Goal: Task Accomplishment & Management: Use online tool/utility

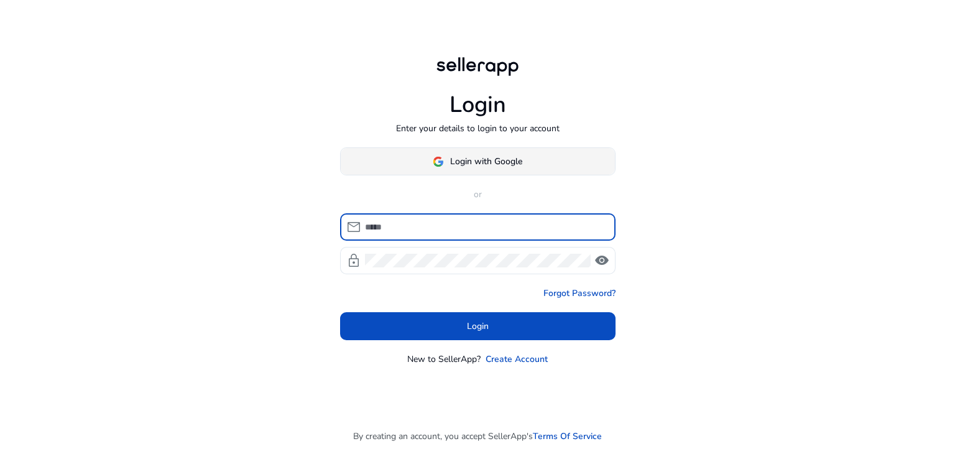
click at [472, 161] on span "Login with Google" at bounding box center [486, 161] width 72 height 13
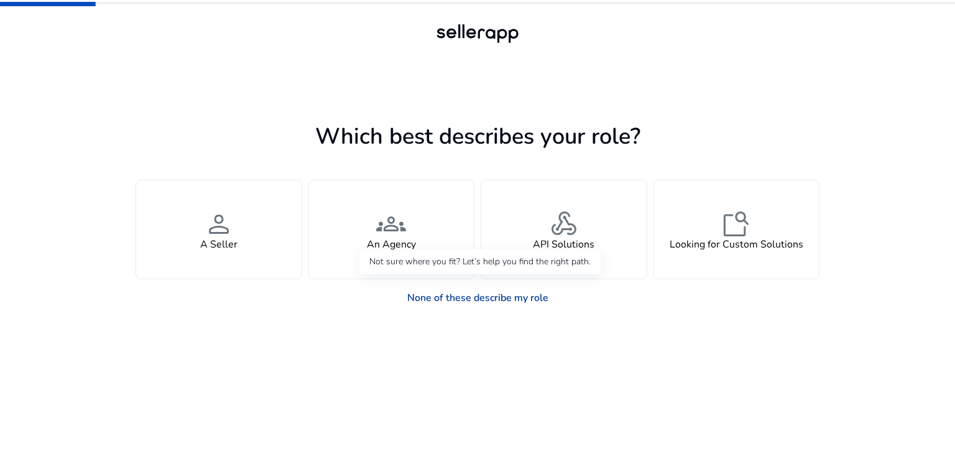
click at [467, 300] on link "None of these describe my role" at bounding box center [477, 297] width 161 height 25
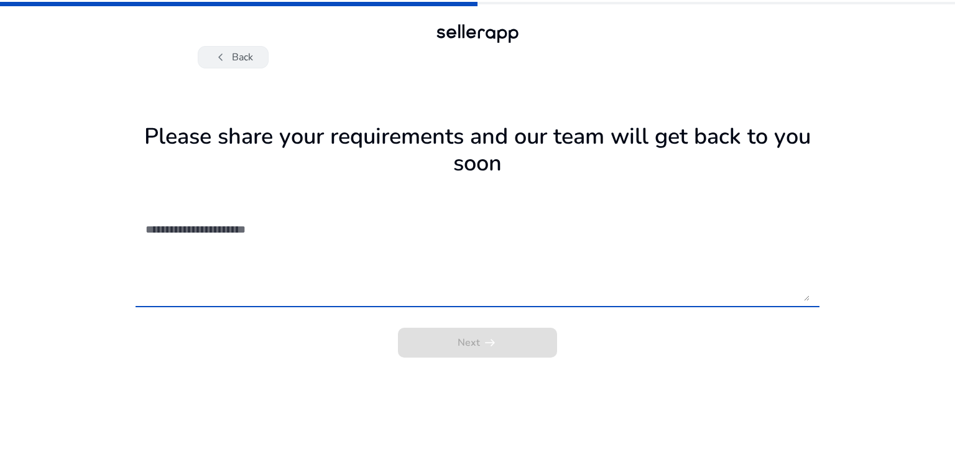
click at [221, 65] on span "chevron_left" at bounding box center [220, 57] width 15 height 15
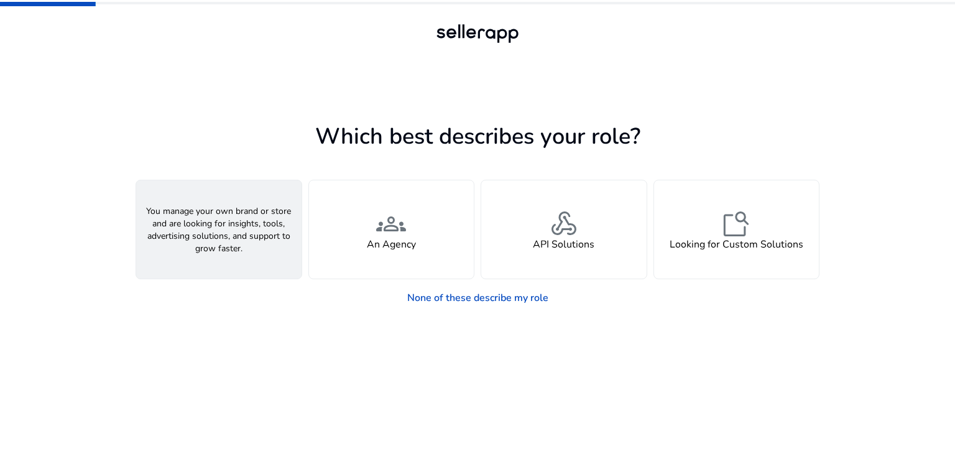
click at [208, 235] on span "person" at bounding box center [219, 224] width 30 height 30
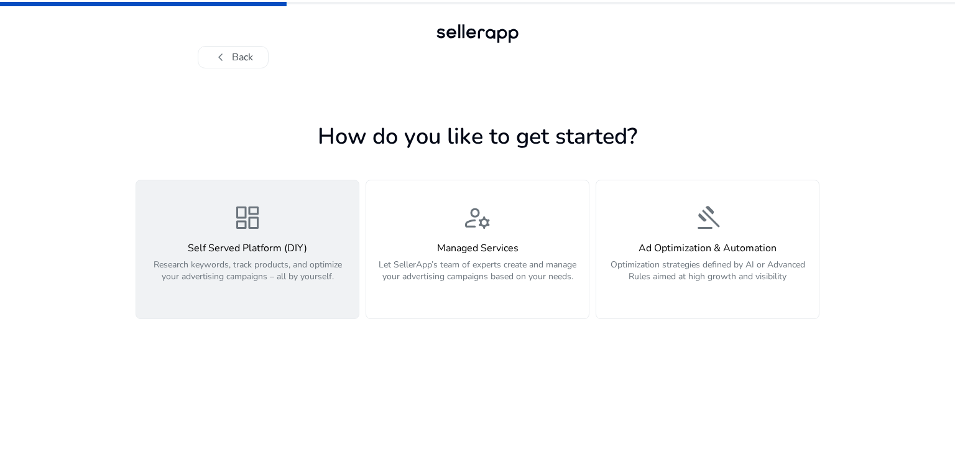
click at [228, 255] on div "Self Served Platform (DIY) Research keywords, track products, and optimize your…" at bounding box center [248, 268] width 208 height 53
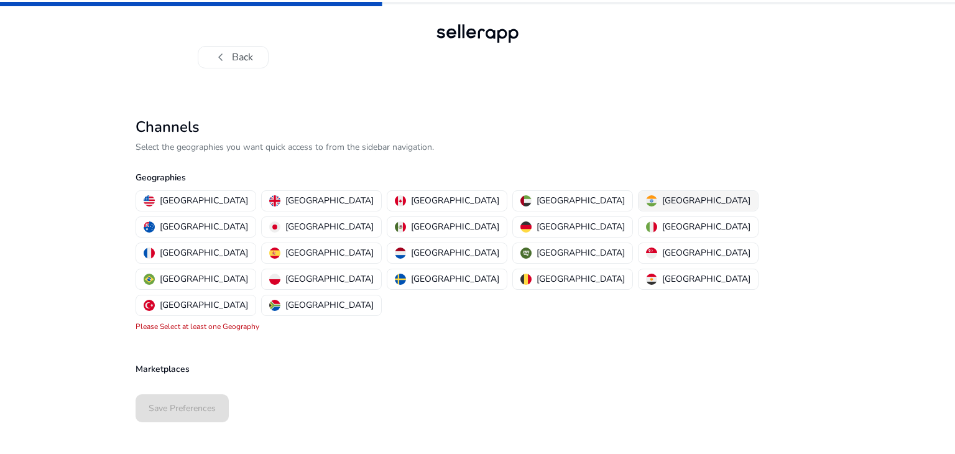
click at [646, 202] on div "[GEOGRAPHIC_DATA]" at bounding box center [698, 200] width 104 height 13
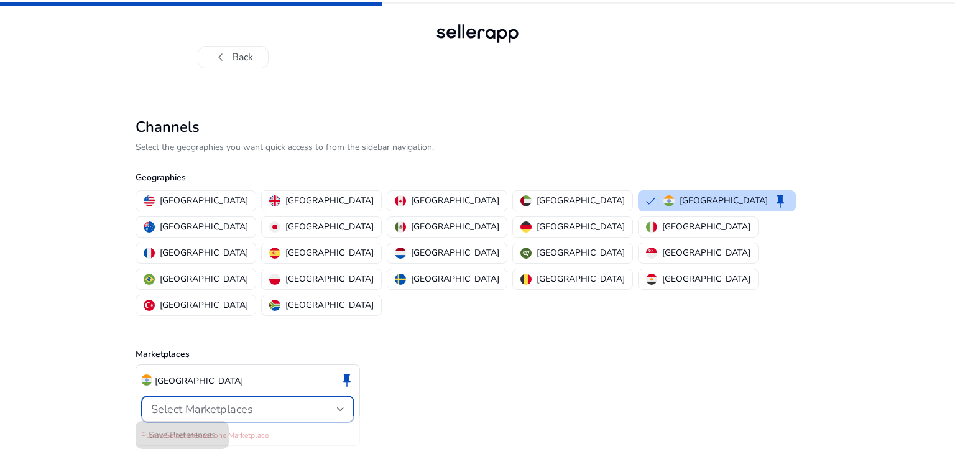
click at [341, 406] on div at bounding box center [340, 408] width 7 height 5
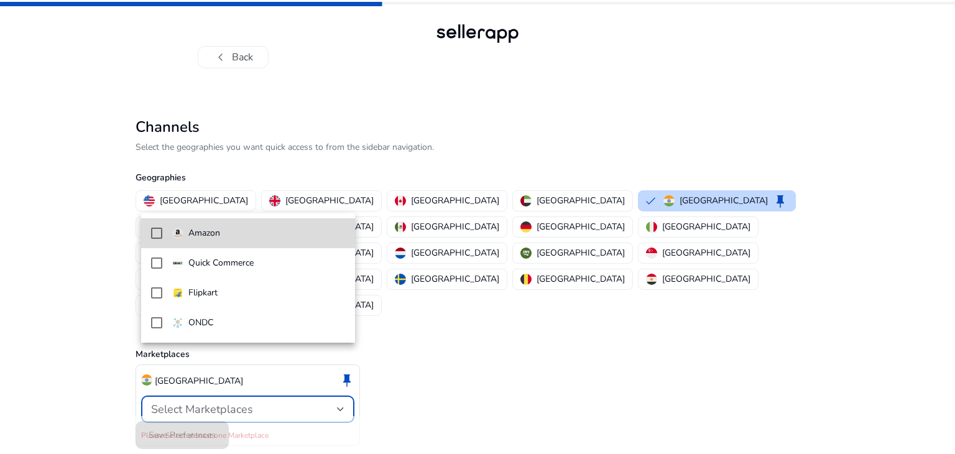
click at [218, 231] on p "Amazon" at bounding box center [204, 233] width 32 height 14
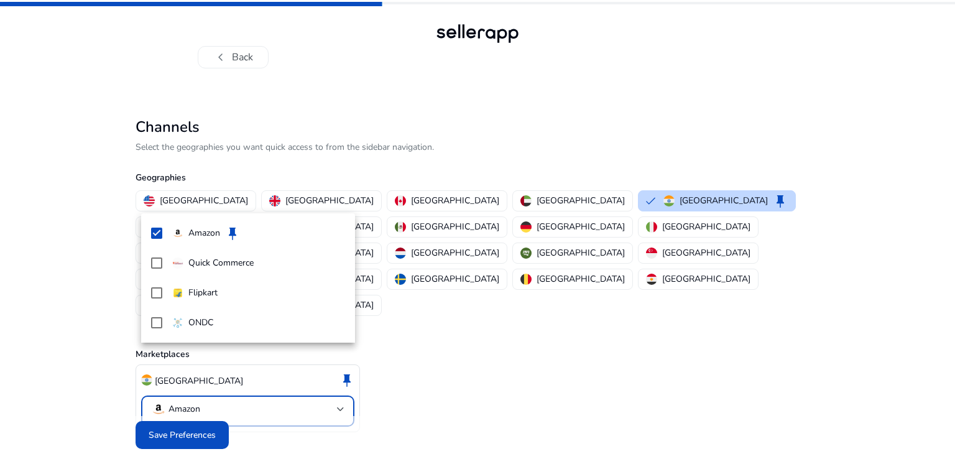
click at [177, 411] on div at bounding box center [477, 227] width 955 height 454
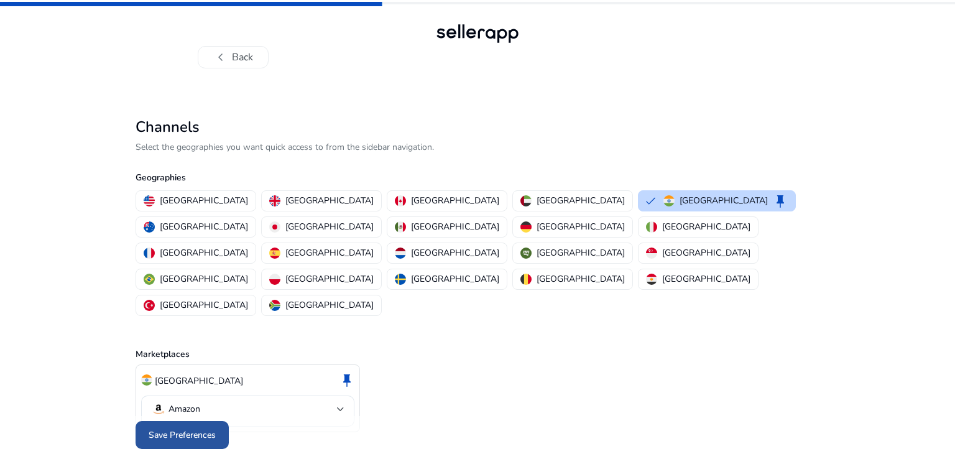
click at [183, 428] on span "Save Preferences" at bounding box center [182, 434] width 67 height 13
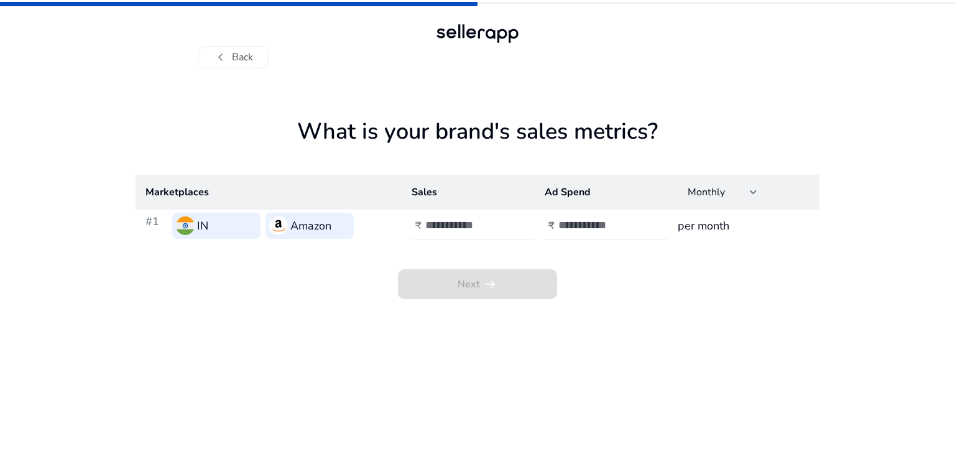
click at [438, 223] on input "number" at bounding box center [467, 225] width 84 height 14
click at [566, 224] on input "number" at bounding box center [600, 225] width 84 height 14
click at [451, 228] on input "number" at bounding box center [467, 225] width 84 height 14
type input "***"
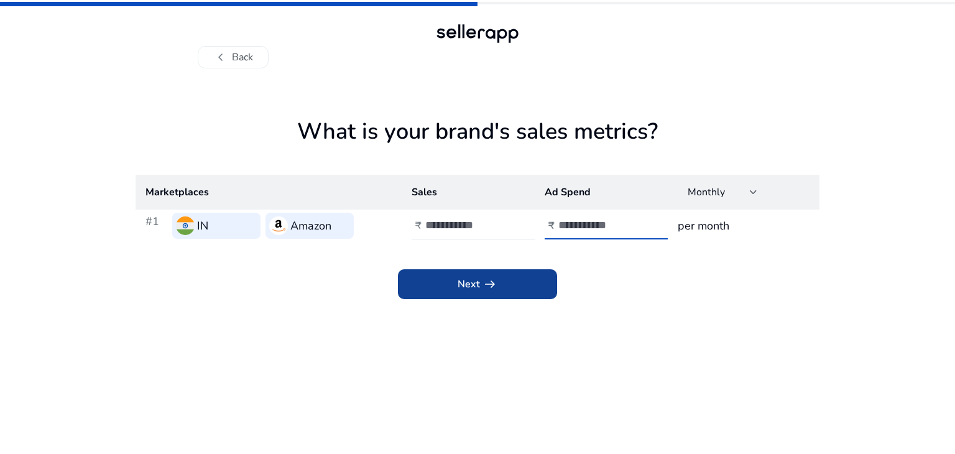
type input "**"
click at [465, 282] on span "Next arrow_right_alt" at bounding box center [477, 284] width 40 height 15
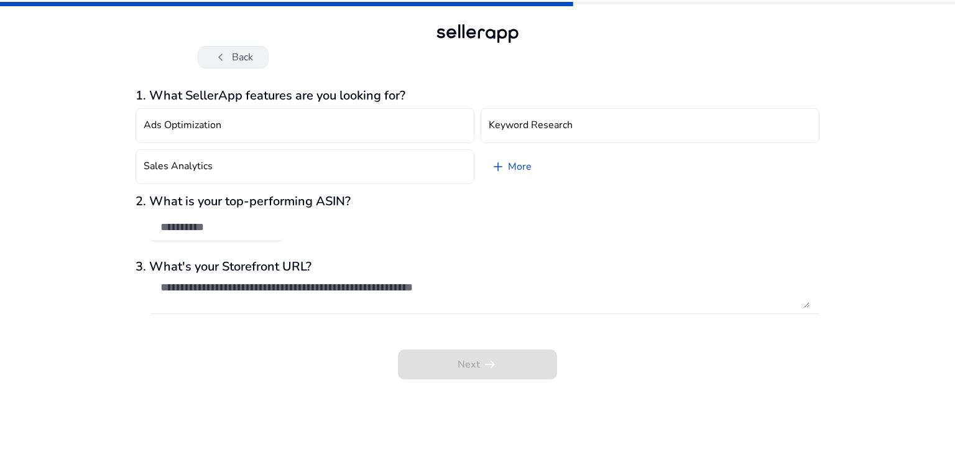
click at [244, 52] on button "chevron_left Back" at bounding box center [233, 57] width 71 height 22
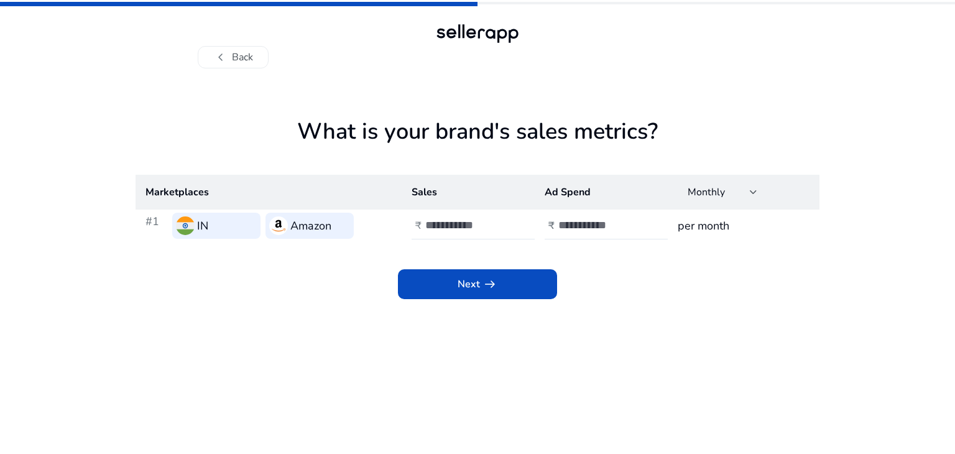
click at [240, 53] on button "chevron_left Back" at bounding box center [233, 57] width 71 height 22
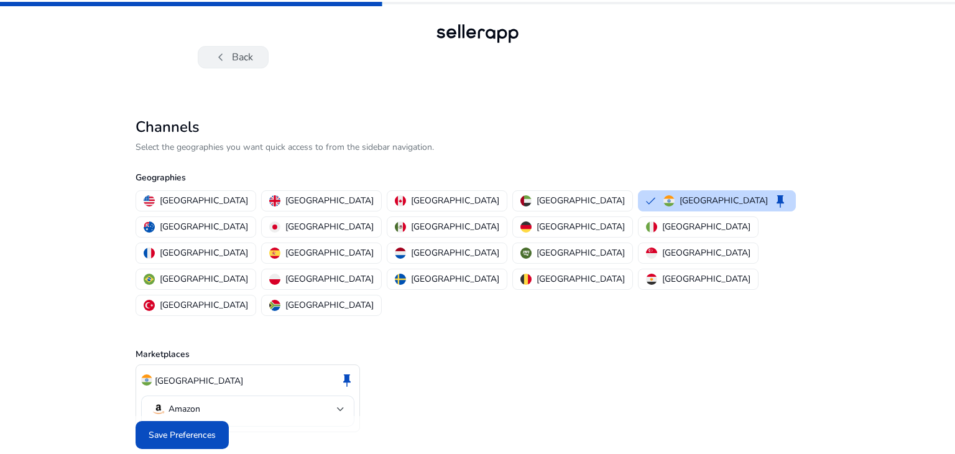
click at [239, 53] on button "chevron_left Back" at bounding box center [233, 57] width 71 height 22
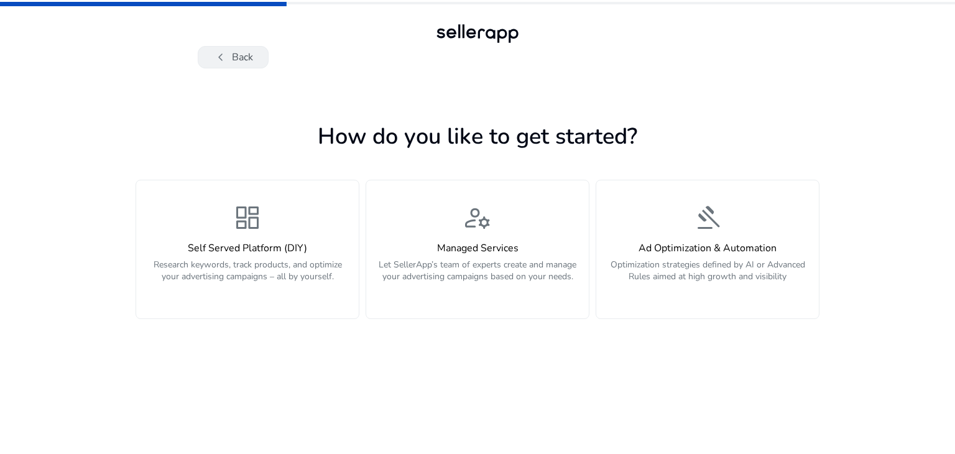
click at [234, 57] on button "chevron_left Back" at bounding box center [233, 57] width 71 height 22
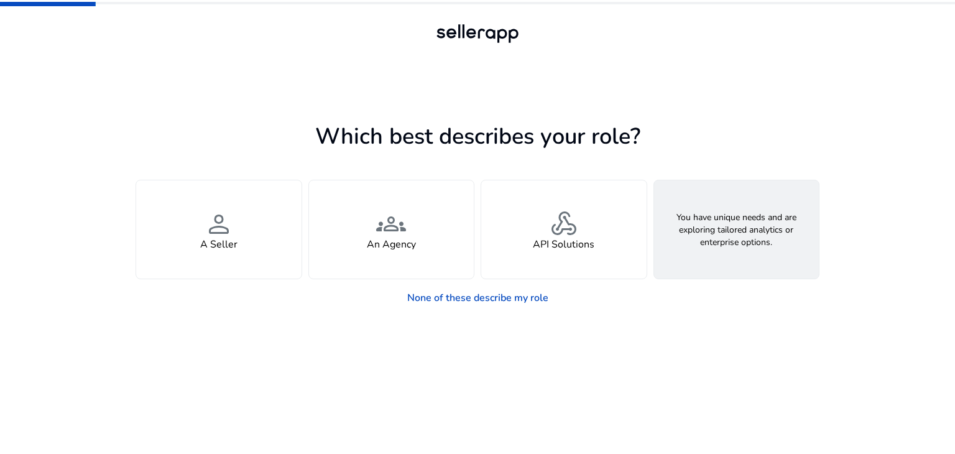
click at [723, 229] on span "feature_search" at bounding box center [736, 224] width 30 height 30
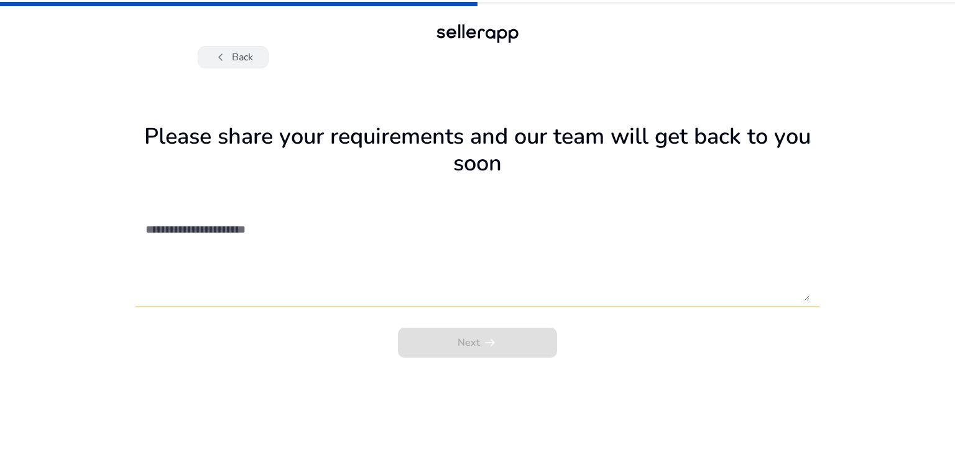
click at [226, 53] on span "chevron_left" at bounding box center [220, 57] width 15 height 15
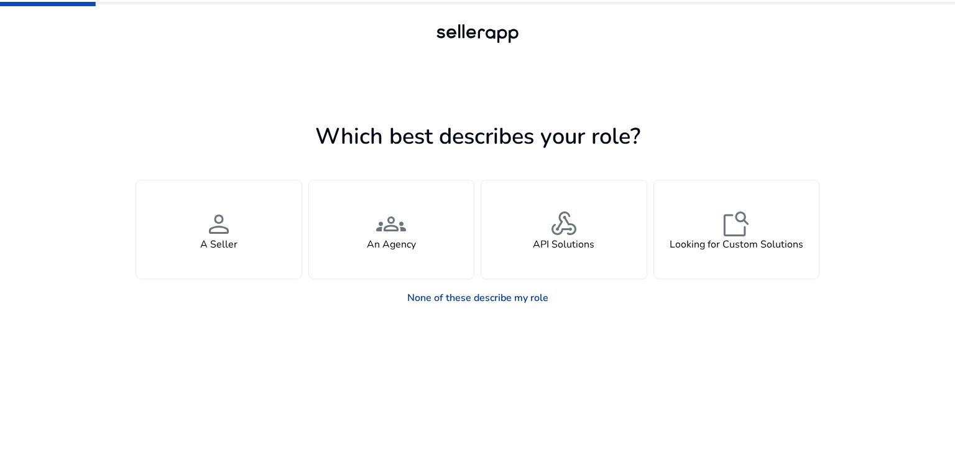
click at [491, 300] on link "None of these describe my role" at bounding box center [477, 297] width 161 height 25
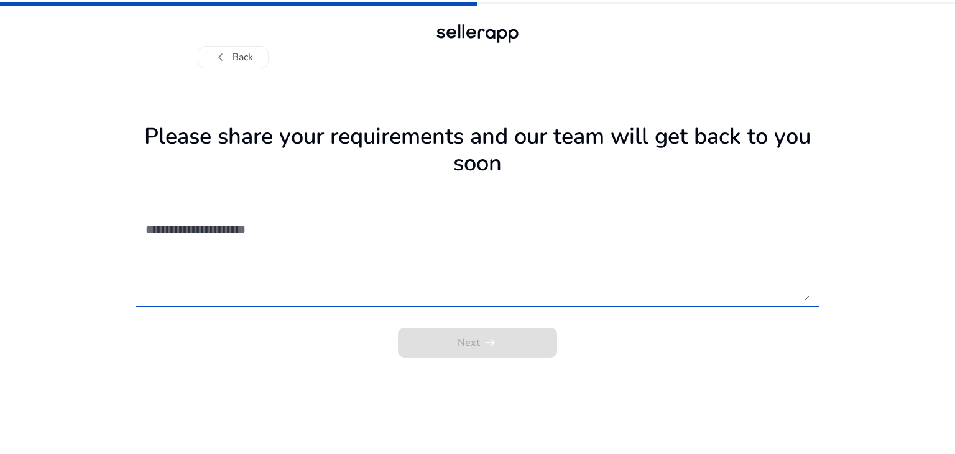
click at [439, 290] on textarea at bounding box center [477, 257] width 664 height 88
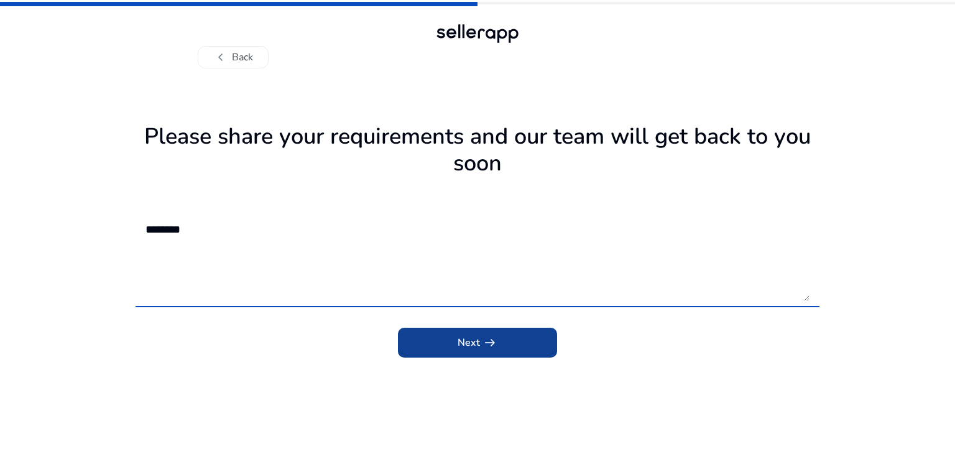
type textarea "********"
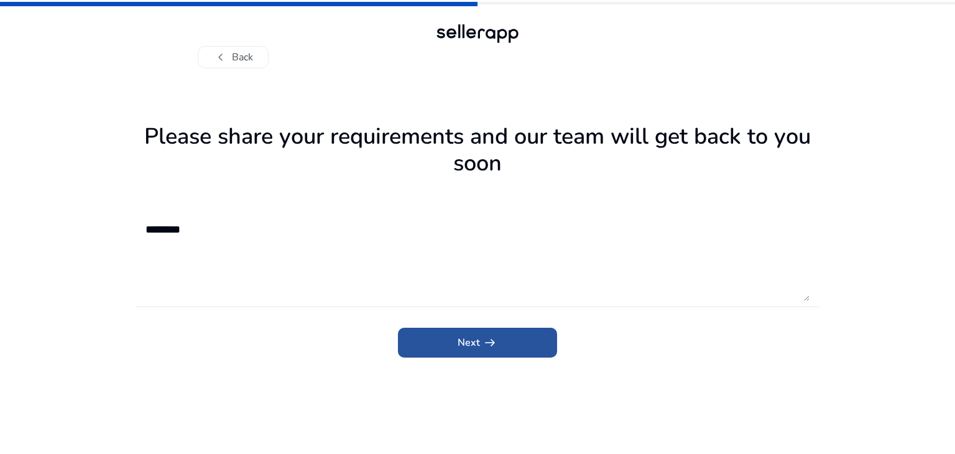
click at [482, 344] on span "arrow_right_alt" at bounding box center [489, 342] width 15 height 15
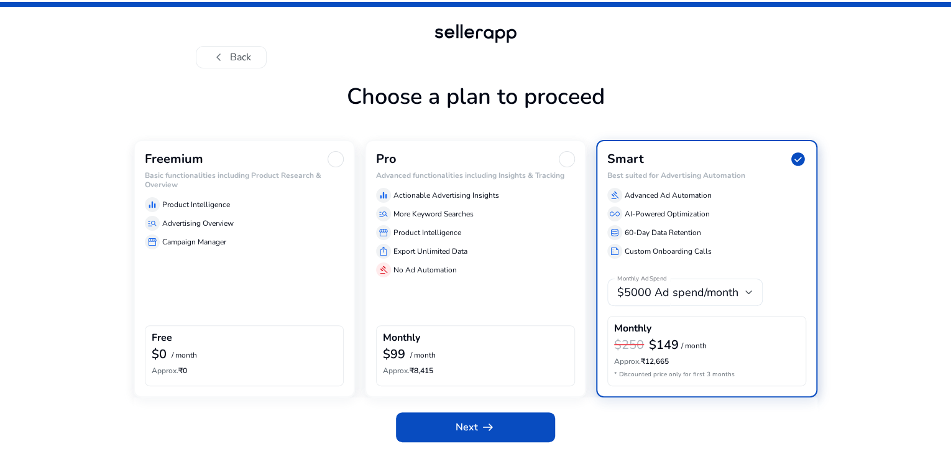
click at [329, 167] on div at bounding box center [336, 159] width 16 height 16
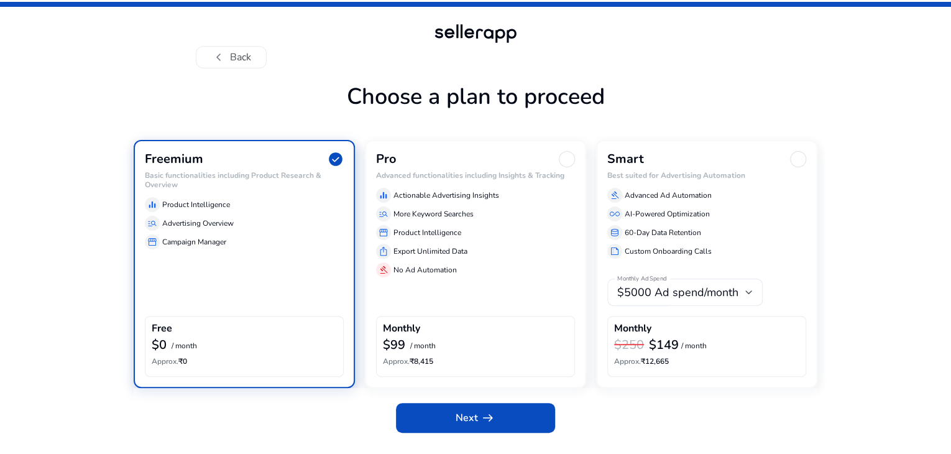
scroll to position [27, 0]
click at [470, 425] on span "Next arrow_right_alt" at bounding box center [476, 417] width 40 height 15
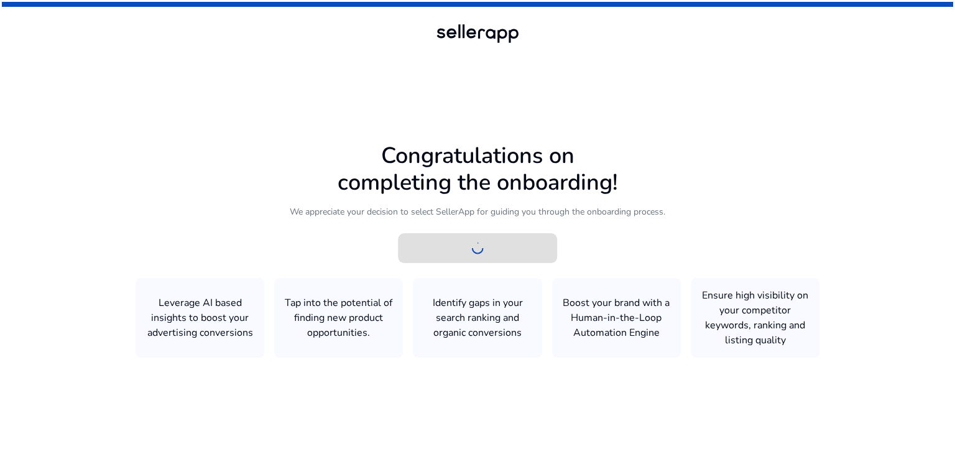
scroll to position [0, 0]
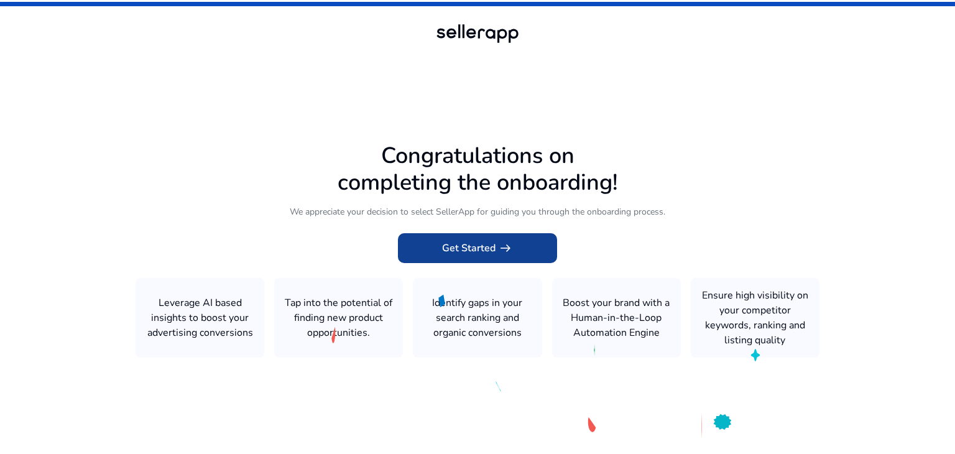
click at [487, 252] on span "Get Started arrow_right_alt" at bounding box center [477, 248] width 71 height 15
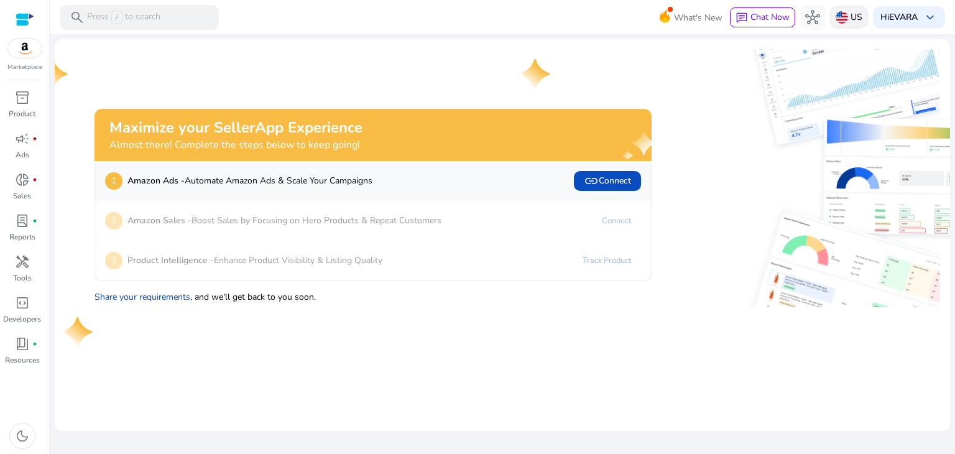
click at [850, 12] on p "US" at bounding box center [856, 17] width 12 height 22
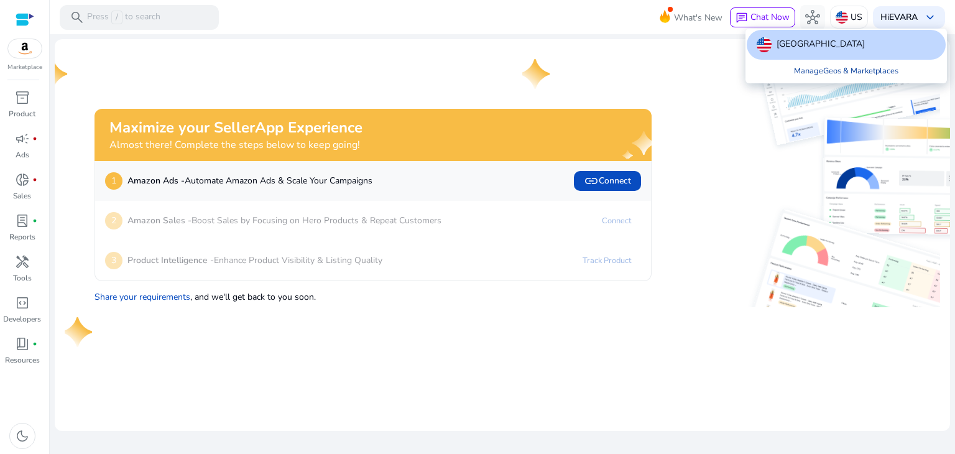
click at [834, 69] on link "Manage Geos & Marketplaces" at bounding box center [846, 71] width 124 height 22
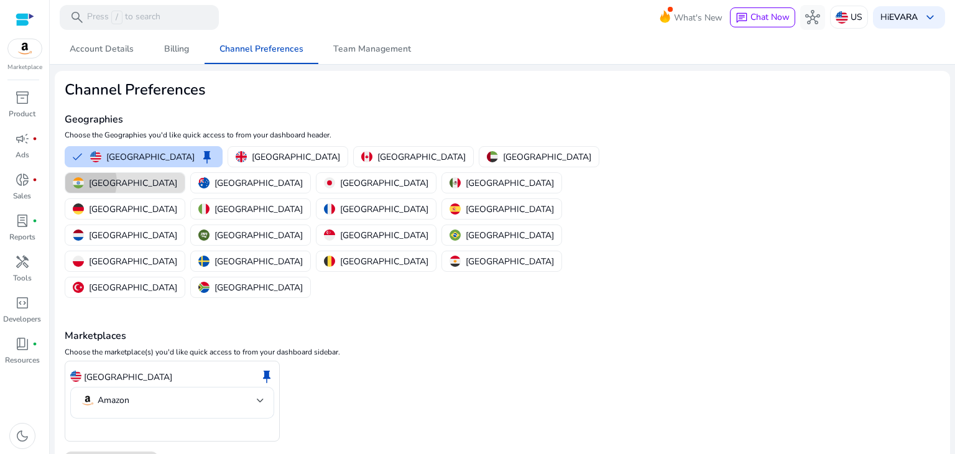
click at [84, 177] on img "button" at bounding box center [78, 182] width 11 height 11
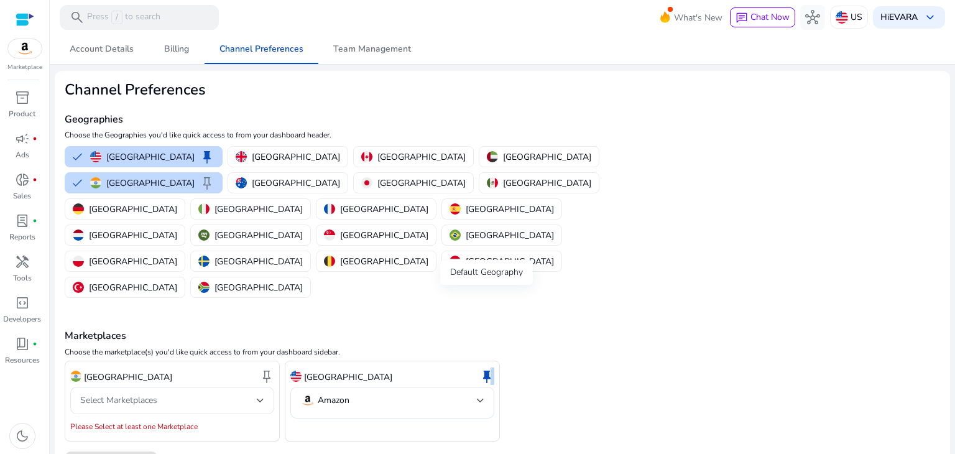
click at [489, 369] on span "keep" at bounding box center [486, 376] width 15 height 15
click at [570, 360] on div "India keep Select Marketplaces Please Select at least one Marketplace [GEOGRAPH…" at bounding box center [502, 400] width 875 height 81
click at [484, 369] on span "keep" at bounding box center [486, 376] width 15 height 15
click at [485, 369] on span "keep" at bounding box center [486, 376] width 15 height 15
click at [487, 369] on span "keep" at bounding box center [486, 376] width 15 height 15
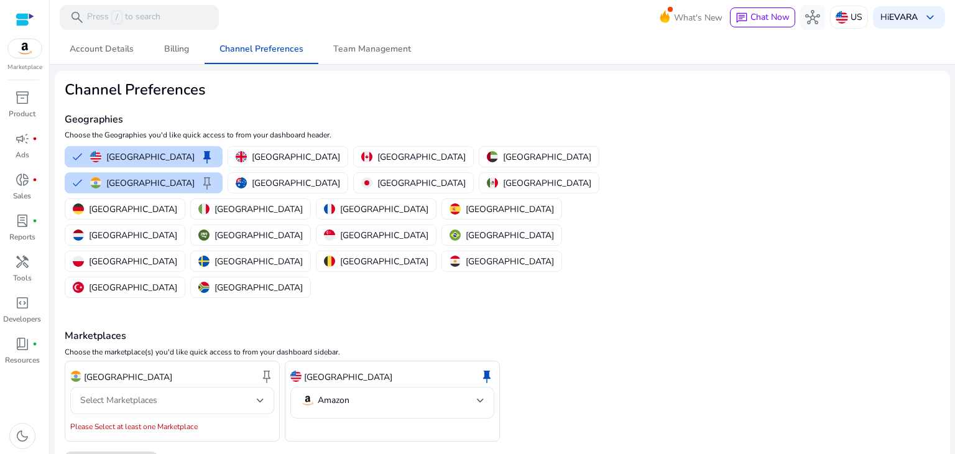
click at [538, 360] on div "India keep Select Marketplaces Please Select at least one Marketplace [GEOGRAPH…" at bounding box center [502, 400] width 875 height 81
click at [267, 369] on span "keep" at bounding box center [266, 376] width 15 height 15
click at [165, 393] on div "Select Marketplaces" at bounding box center [168, 400] width 177 height 14
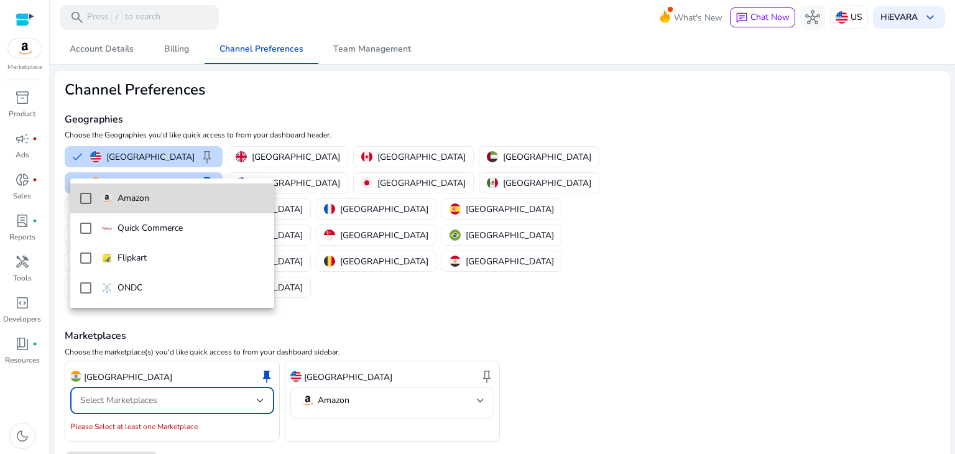
click at [127, 200] on p "Amazon" at bounding box center [133, 198] width 32 height 14
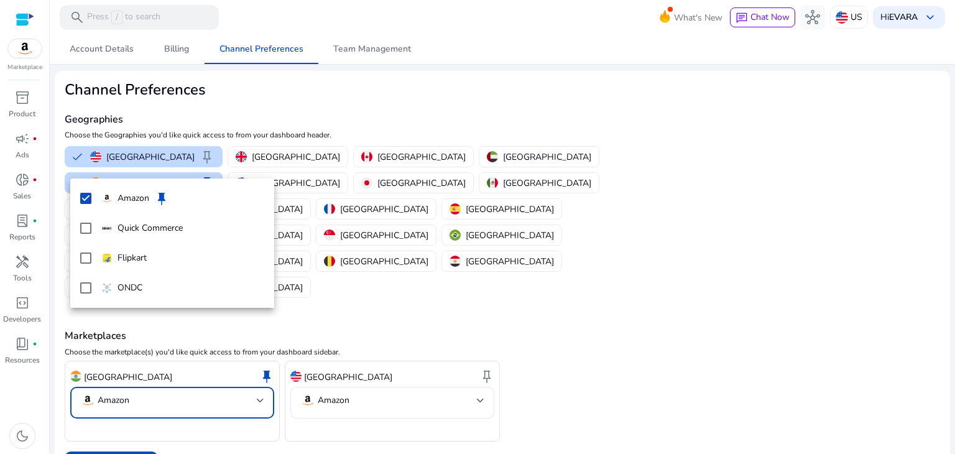
click at [117, 386] on div at bounding box center [477, 227] width 955 height 454
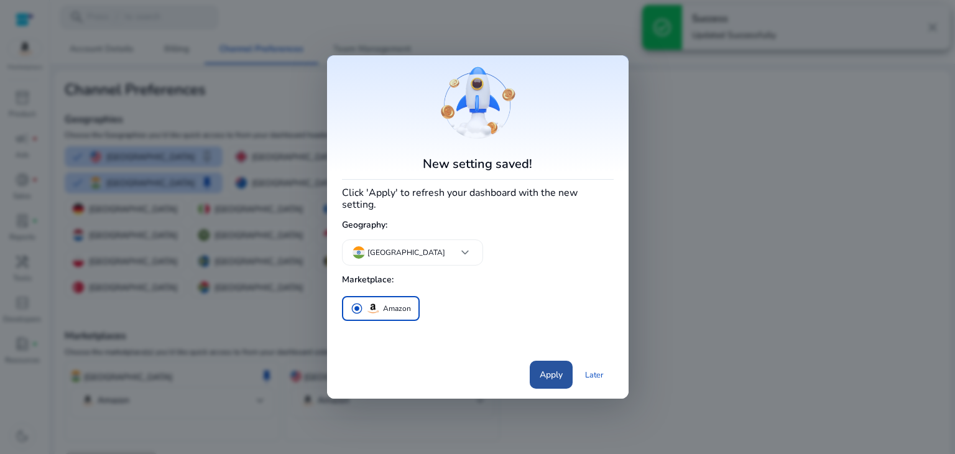
click at [556, 370] on span "Apply" at bounding box center [550, 374] width 23 height 13
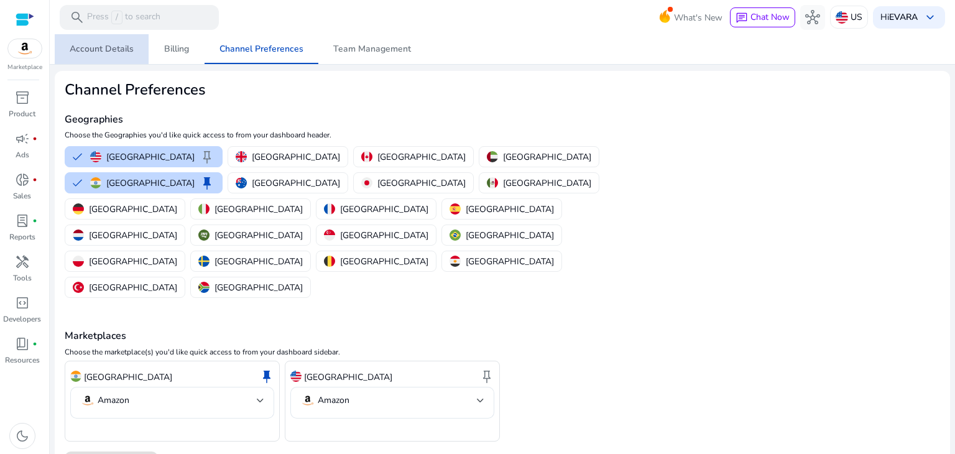
click at [103, 52] on span "Account Details" at bounding box center [102, 49] width 64 height 9
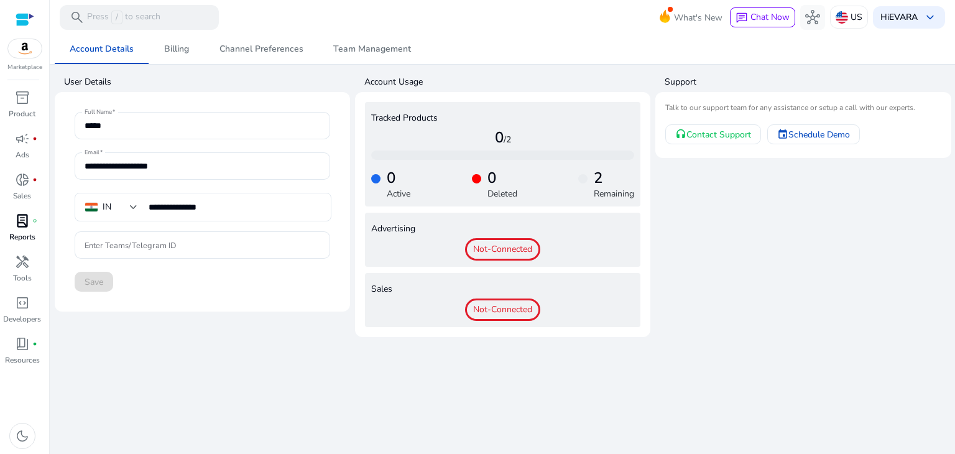
click at [21, 222] on span "lab_profile" at bounding box center [22, 220] width 15 height 15
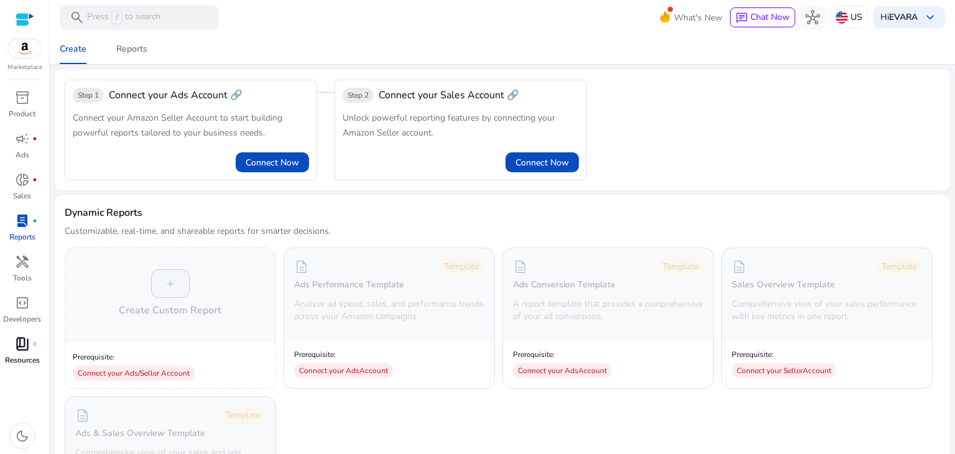
scroll to position [62, 0]
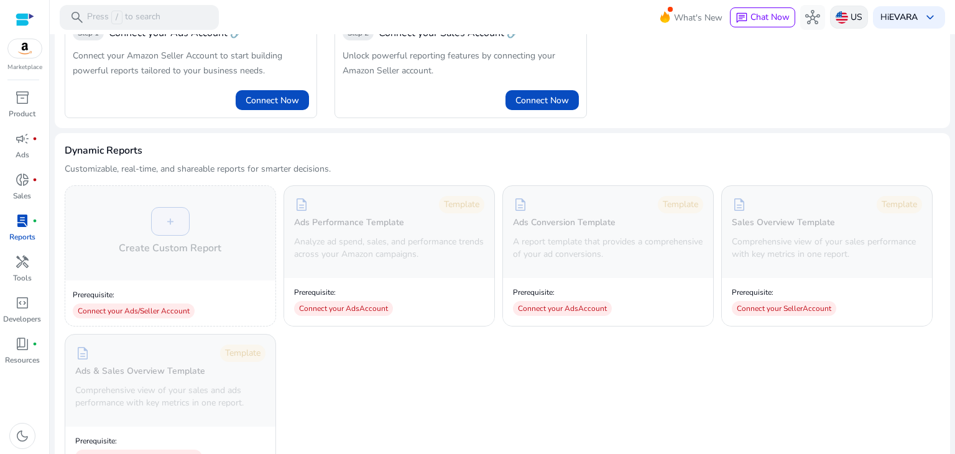
click at [837, 18] on img at bounding box center [841, 17] width 12 height 12
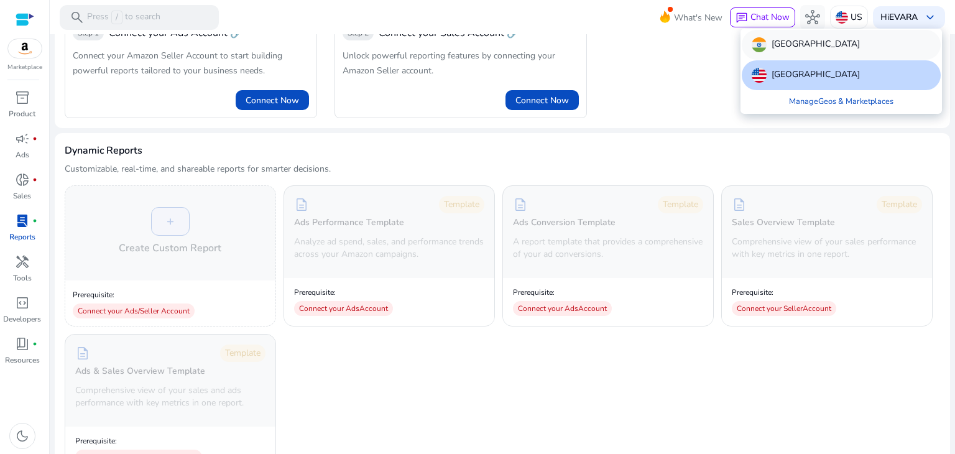
click at [776, 43] on p "[GEOGRAPHIC_DATA]" at bounding box center [815, 44] width 88 height 15
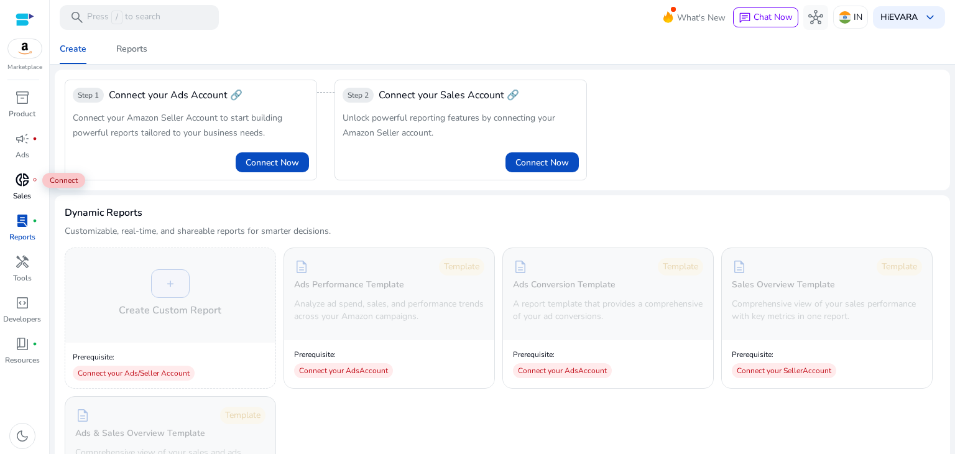
click at [23, 181] on span "donut_small" at bounding box center [22, 179] width 15 height 15
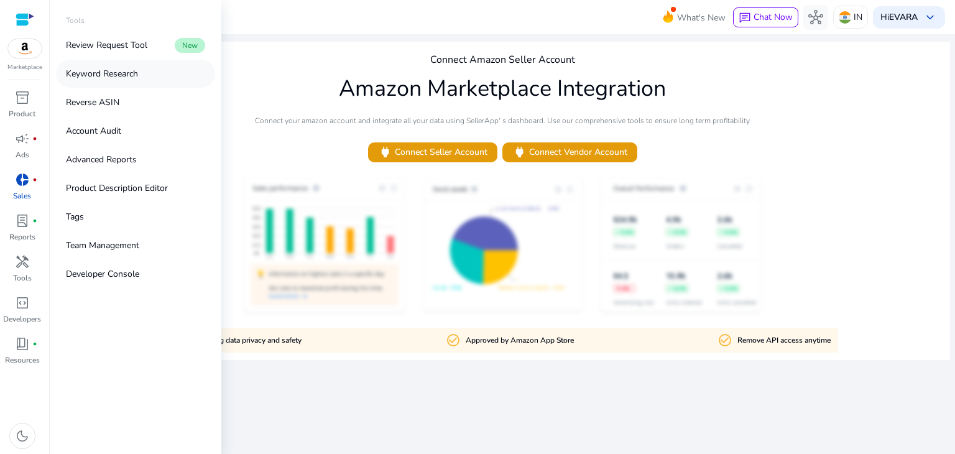
click at [109, 73] on p "Keyword Research" at bounding box center [102, 73] width 72 height 13
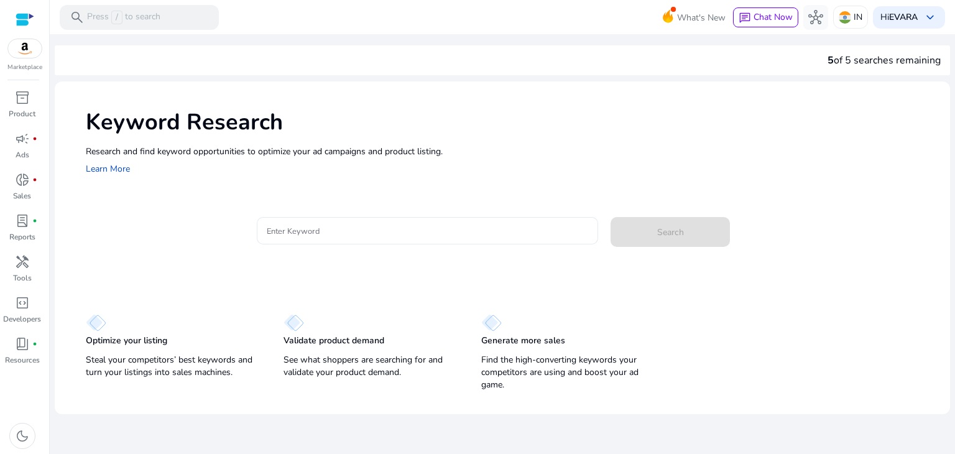
click at [299, 231] on input "Enter Keyword" at bounding box center [428, 231] width 322 height 14
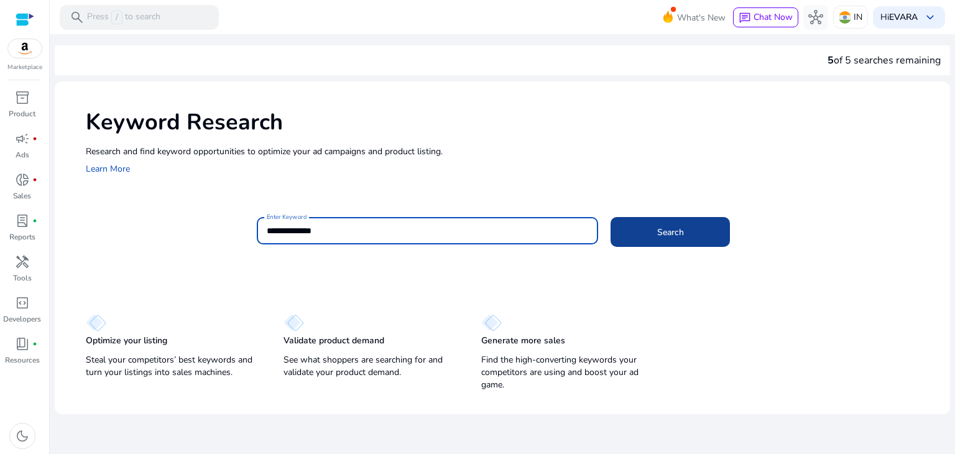
type input "**********"
click at [668, 237] on span "Search" at bounding box center [670, 232] width 27 height 13
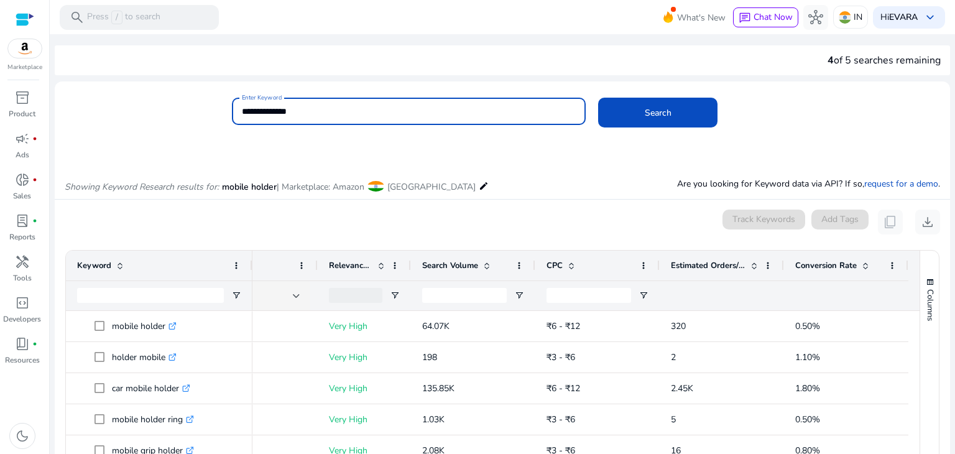
drag, startPoint x: 306, startPoint y: 112, endPoint x: 183, endPoint y: 109, distance: 123.1
click at [183, 109] on div "**********" at bounding box center [497, 118] width 885 height 40
type input "**********"
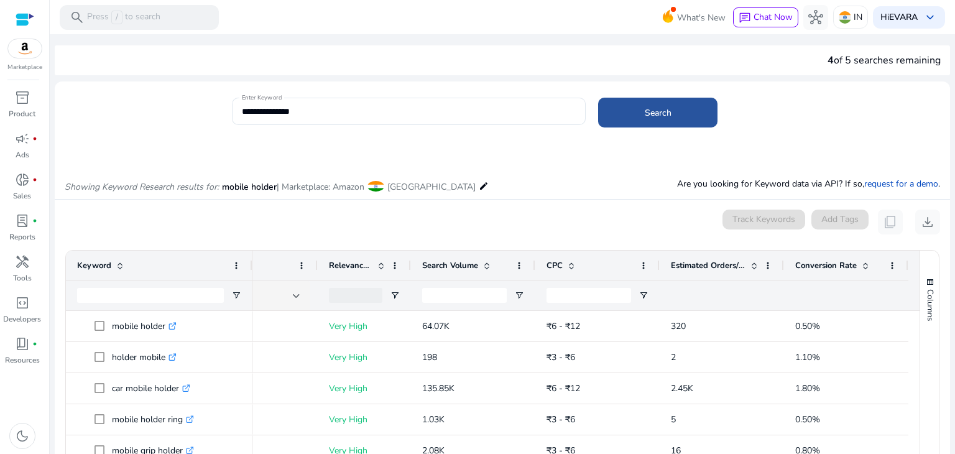
click at [636, 117] on span at bounding box center [657, 113] width 119 height 30
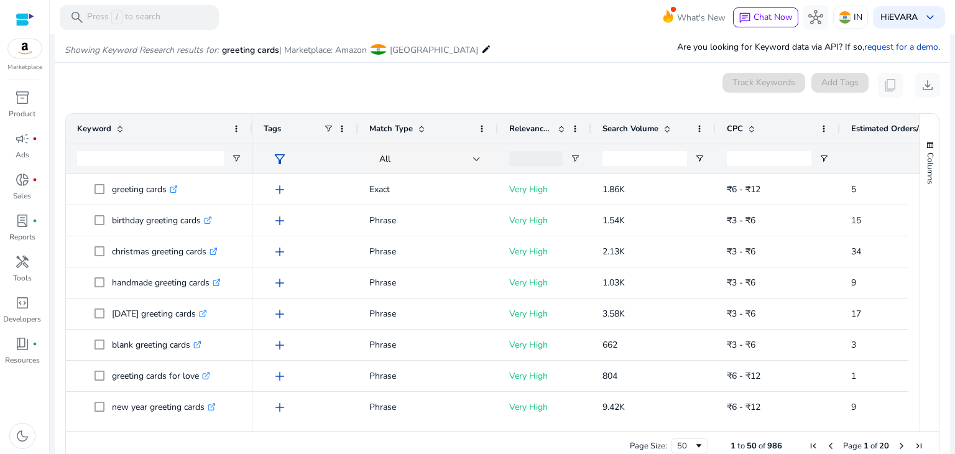
scroll to position [148, 0]
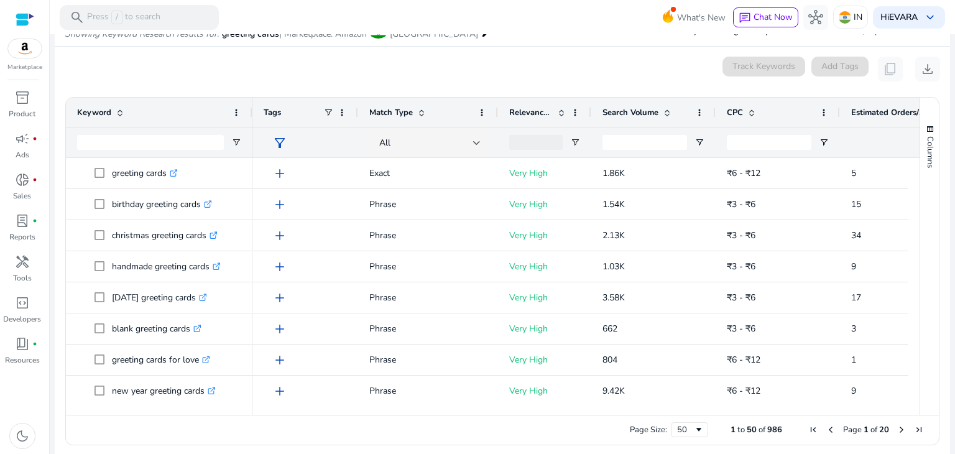
scroll to position [149, 0]
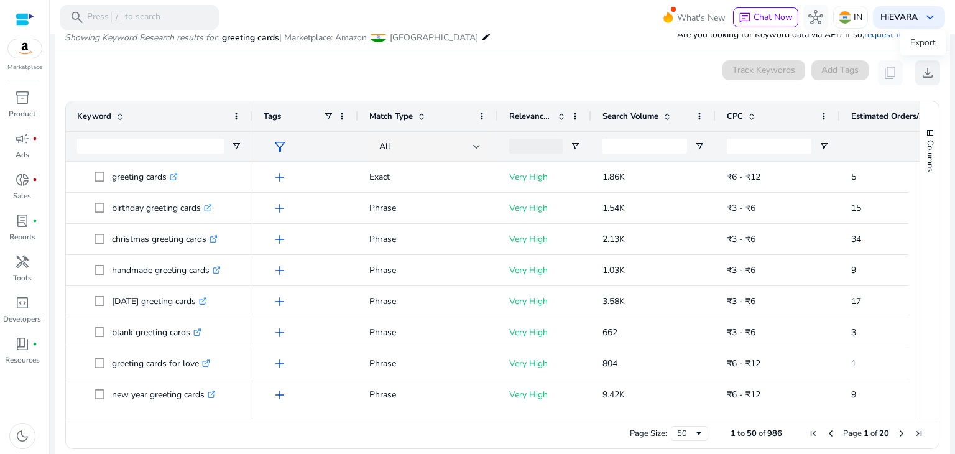
click at [925, 77] on span "download" at bounding box center [927, 72] width 15 height 15
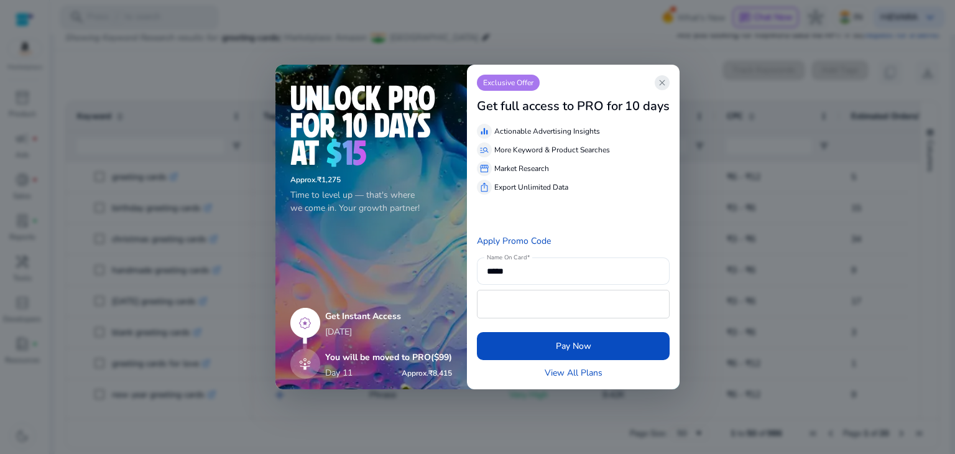
click at [666, 85] on span "close" at bounding box center [662, 83] width 10 height 10
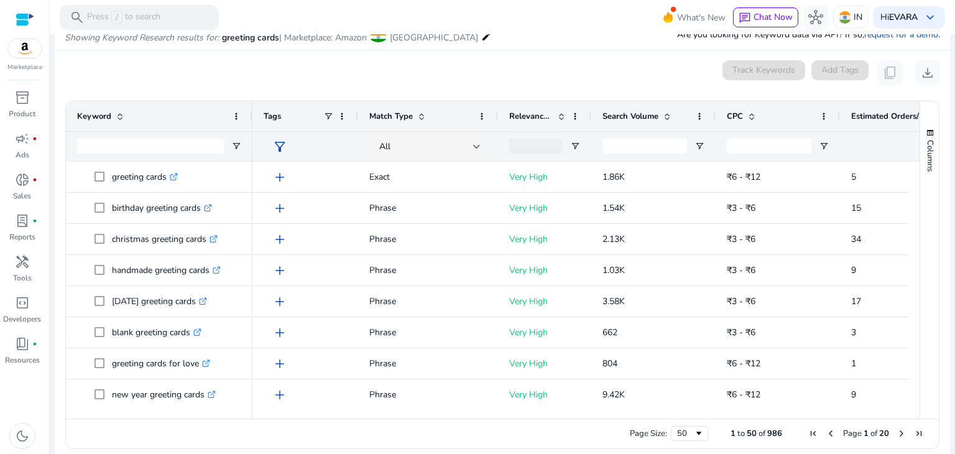
click at [887, 74] on app-icon-holder "content_copy" at bounding box center [890, 72] width 25 height 25
click at [858, 77] on div "Track Keywords Add Tags content_copy download" at bounding box center [831, 72] width 218 height 25
click at [805, 76] on div "Track Keywords Add Tags content_copy download" at bounding box center [831, 72] width 218 height 25
drag, startPoint x: 408, startPoint y: 412, endPoint x: 684, endPoint y: 416, distance: 275.4
click at [684, 416] on div at bounding box center [580, 412] width 656 height 11
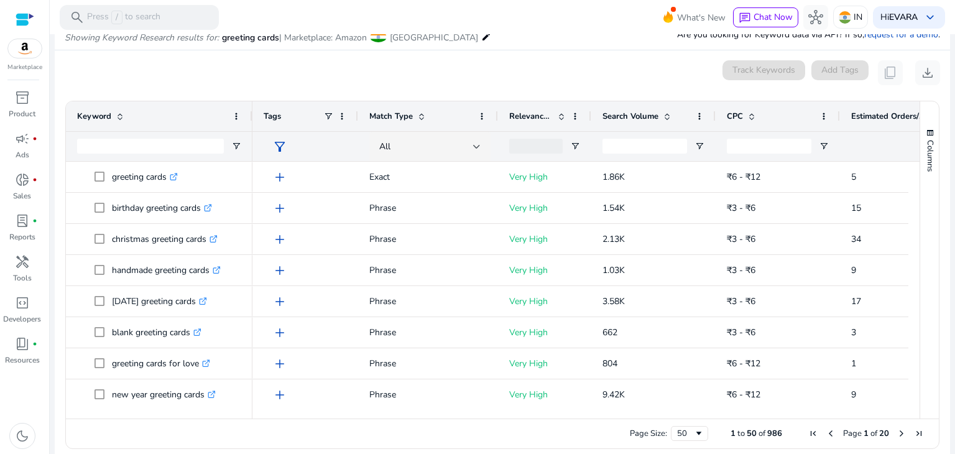
scroll to position [0, 0]
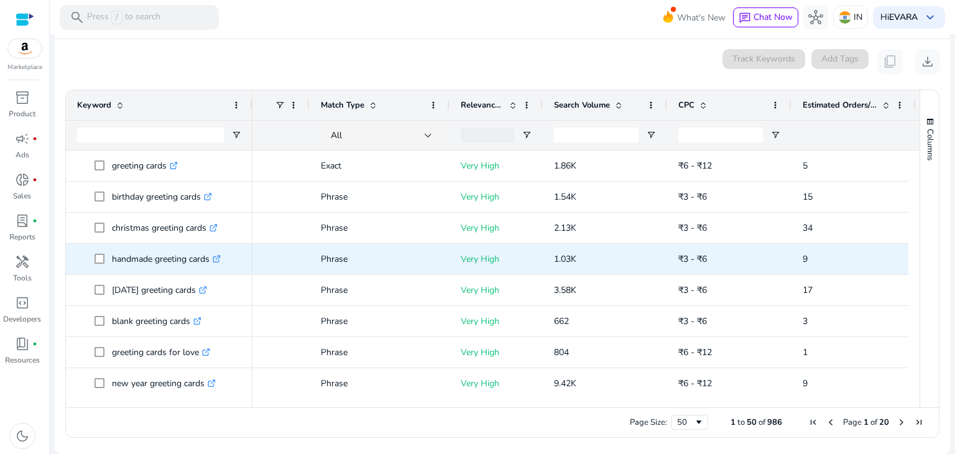
click at [563, 265] on p "1.03K" at bounding box center [605, 258] width 102 height 25
click at [137, 260] on p "handmade greeting cards .st0{fill:#2c8af8}" at bounding box center [166, 258] width 109 height 25
click at [139, 256] on p "handmade greeting cards .st0{fill:#2c8af8}" at bounding box center [166, 258] width 109 height 25
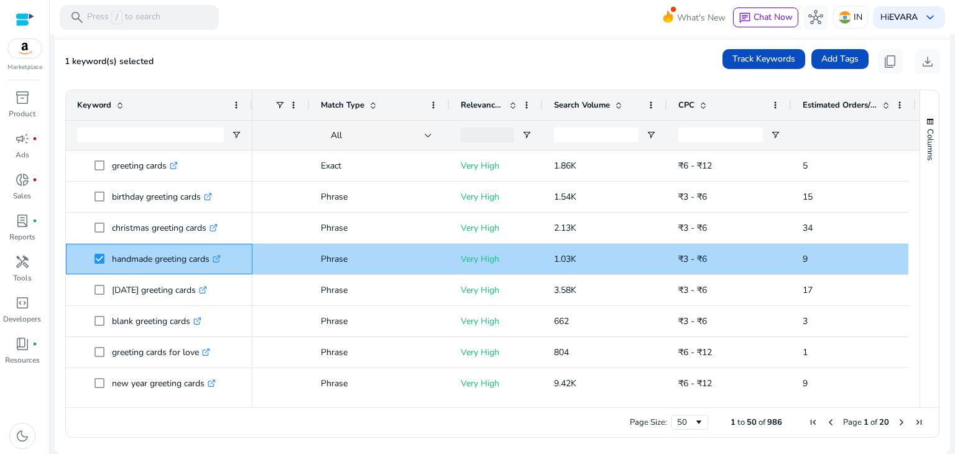
click at [142, 262] on p "handmade greeting cards .st0{fill:#2c8af8}" at bounding box center [166, 258] width 109 height 25
click at [106, 259] on span at bounding box center [102, 258] width 17 height 25
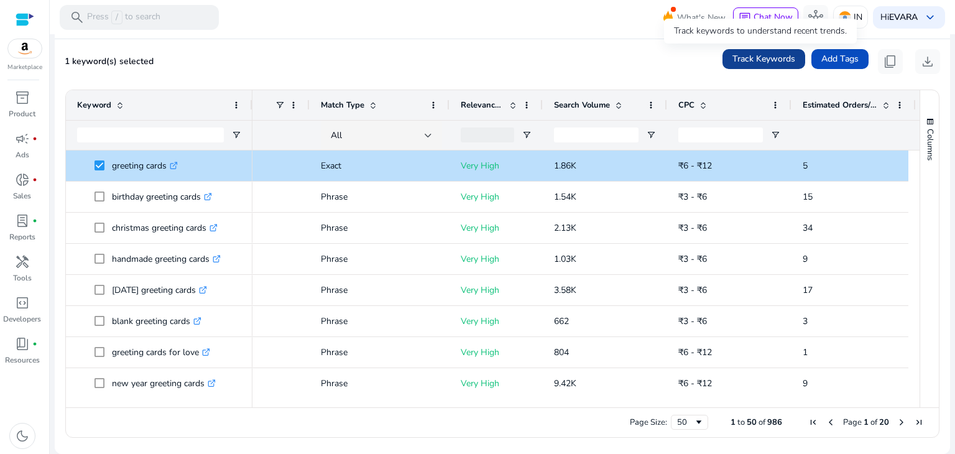
click at [773, 62] on span "Track Keywords" at bounding box center [763, 58] width 63 height 13
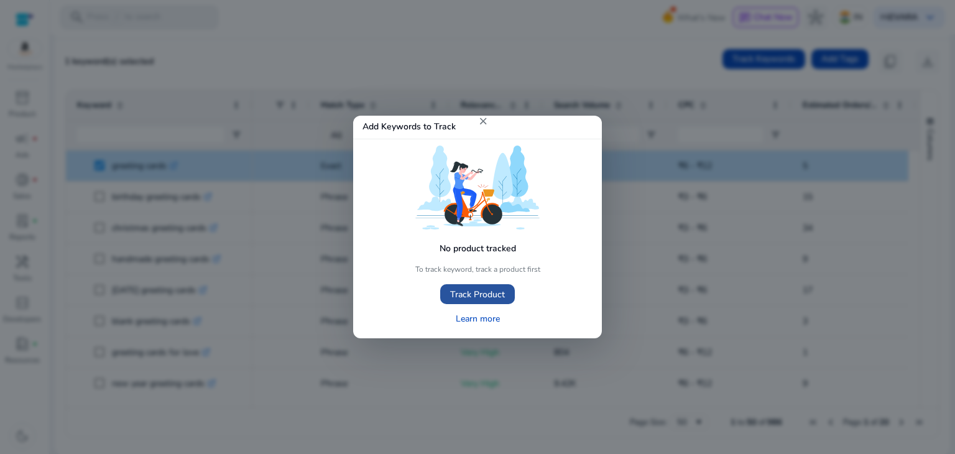
click at [502, 299] on span "Track Product" at bounding box center [477, 294] width 55 height 13
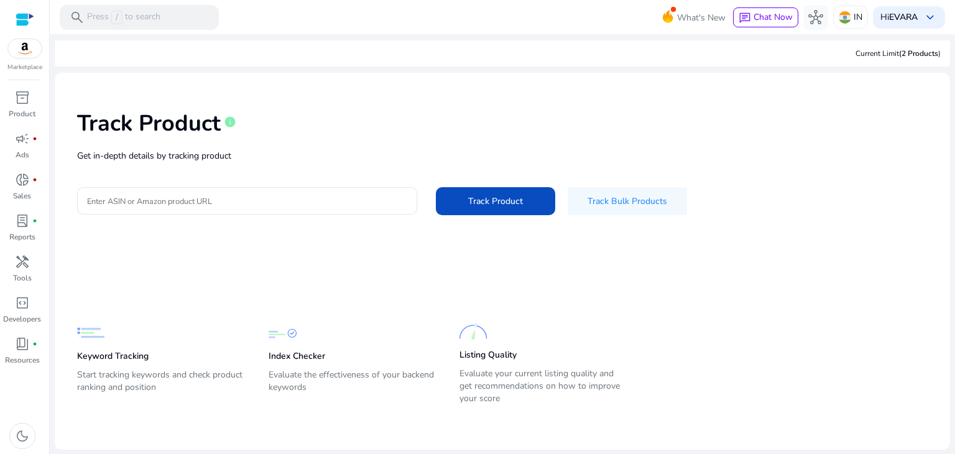
click at [181, 215] on div "Track Product info Get in-depth details by tracking product Enter ASIN or Amazo…" at bounding box center [502, 161] width 875 height 157
click at [183, 203] on input "Enter ASIN or Amazon product URL" at bounding box center [247, 201] width 320 height 14
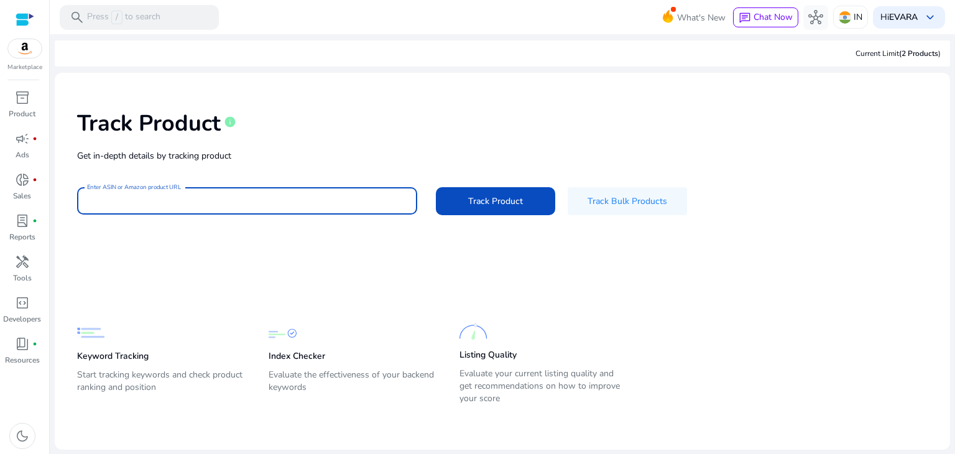
drag, startPoint x: 183, startPoint y: 203, endPoint x: 439, endPoint y: 258, distance: 261.4
click at [439, 258] on mat-card-content "Track Product info Get in-depth details by tracking product Enter ASIN or Amazo…" at bounding box center [502, 261] width 895 height 377
